Goal: Information Seeking & Learning: Understand process/instructions

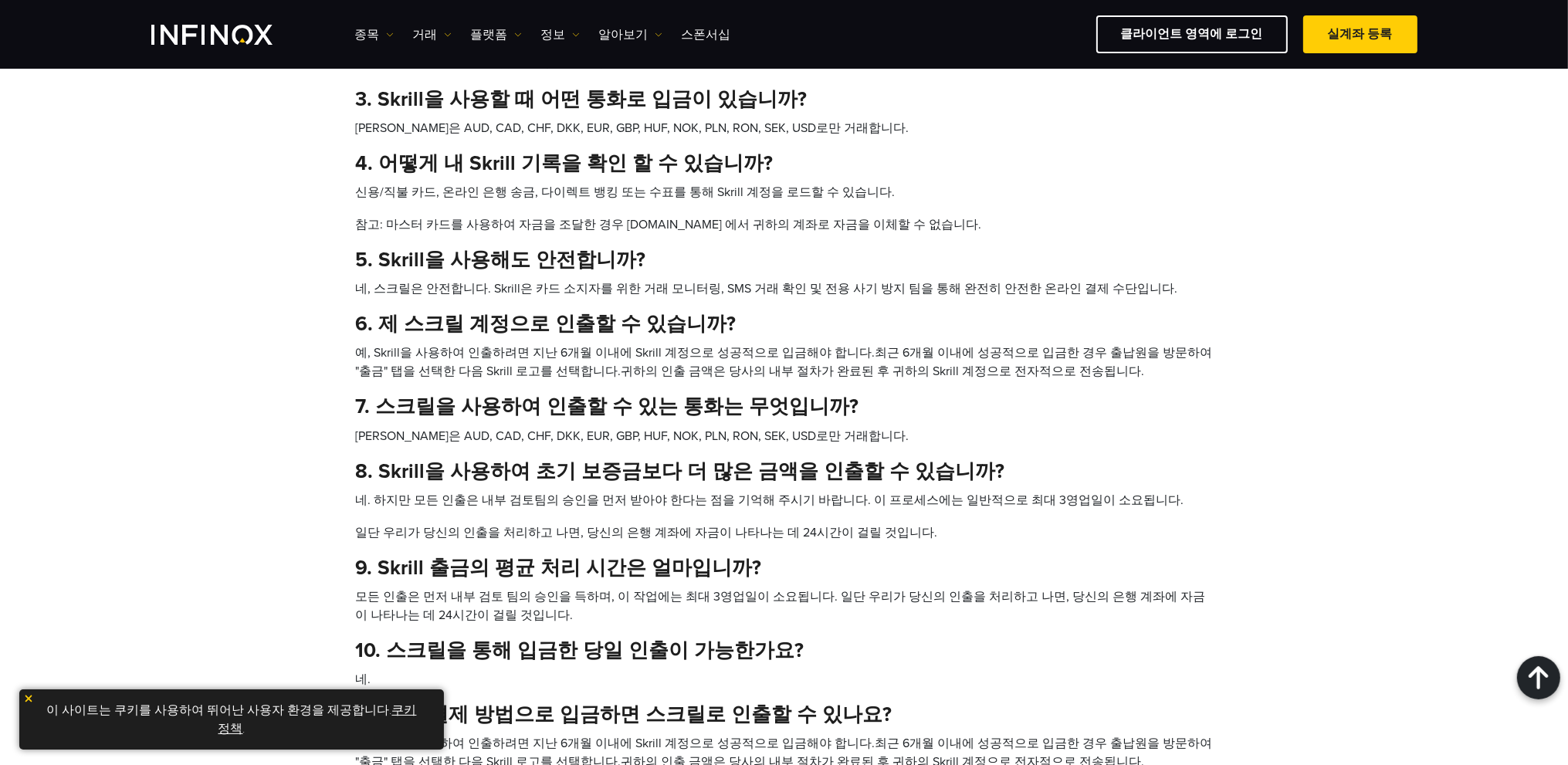
scroll to position [617, 0]
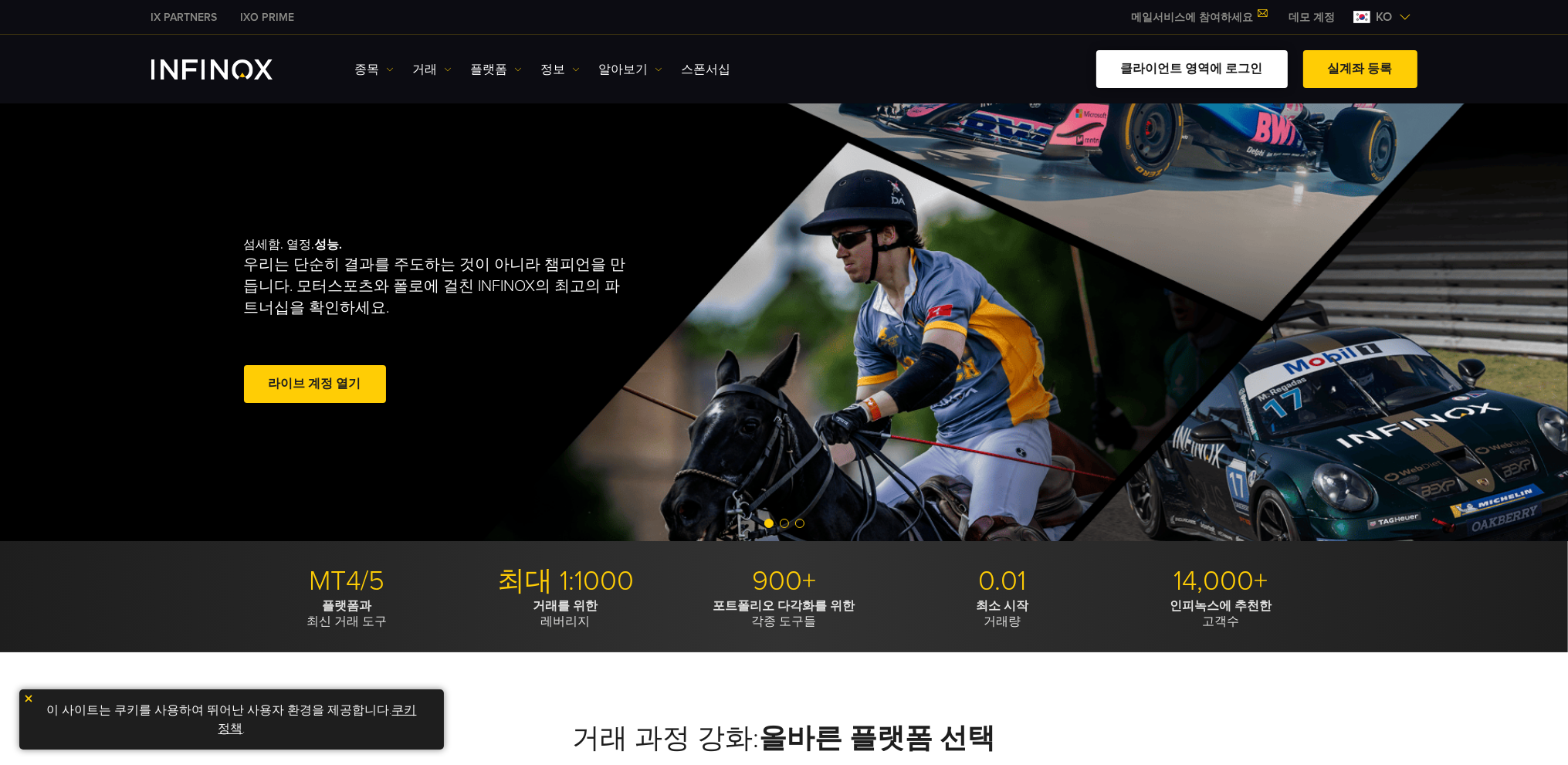
click at [1160, 58] on link "클라이언트 영역에 로그인" at bounding box center [1192, 69] width 191 height 38
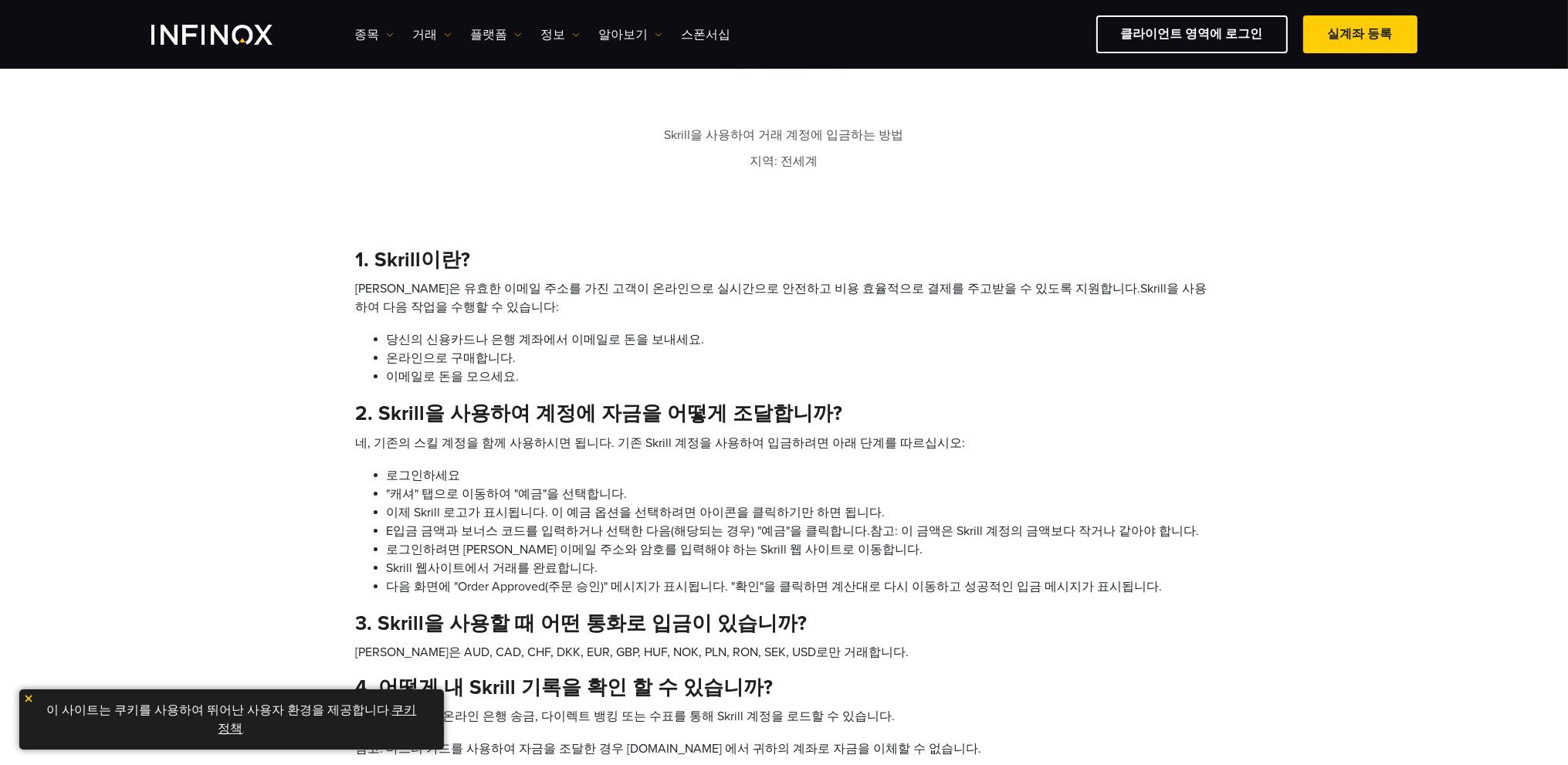
scroll to position [386, 0]
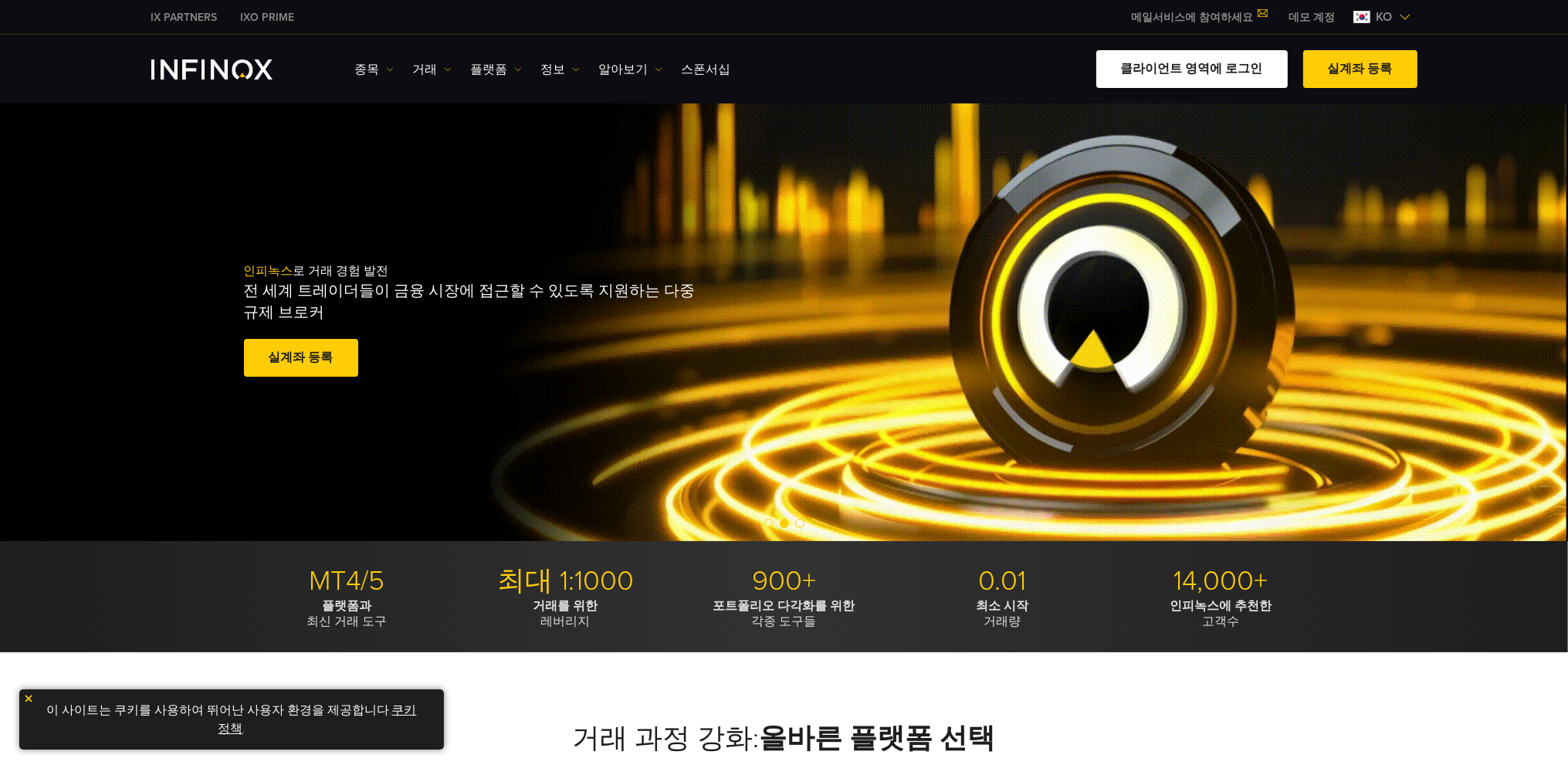
click at [1170, 73] on link "클라이언트 영역에 로그인" at bounding box center [1192, 69] width 191 height 38
